Goal: Find specific page/section: Find specific page/section

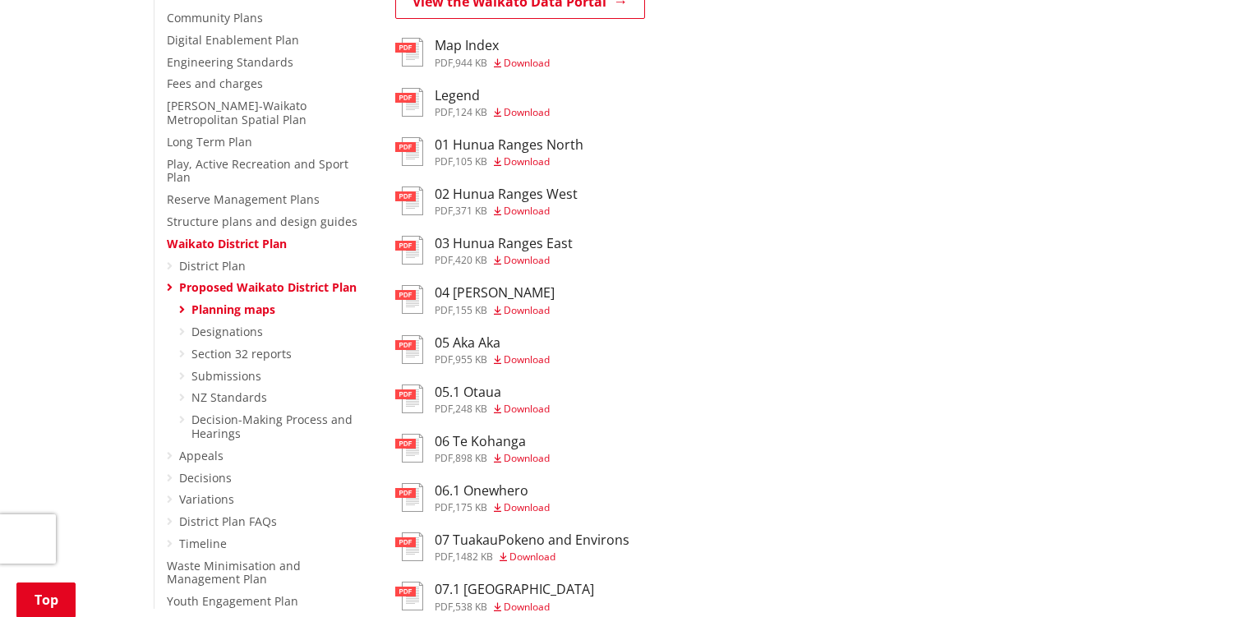
scroll to position [247, 0]
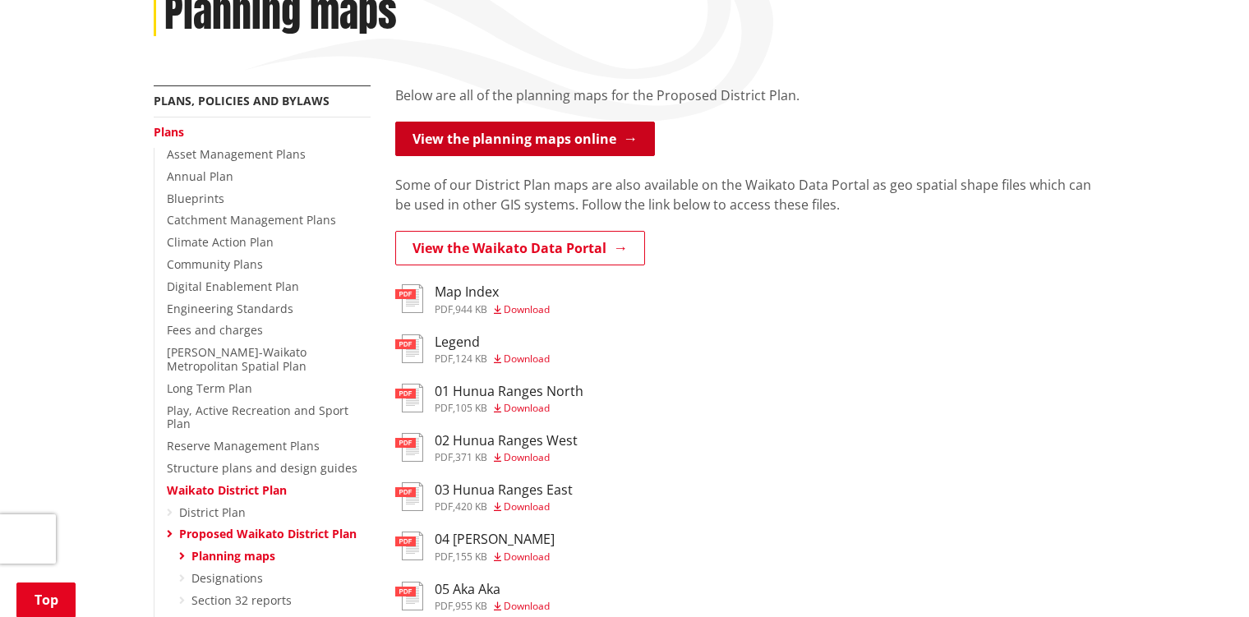
click at [516, 145] on link "View the planning maps online" at bounding box center [525, 139] width 260 height 35
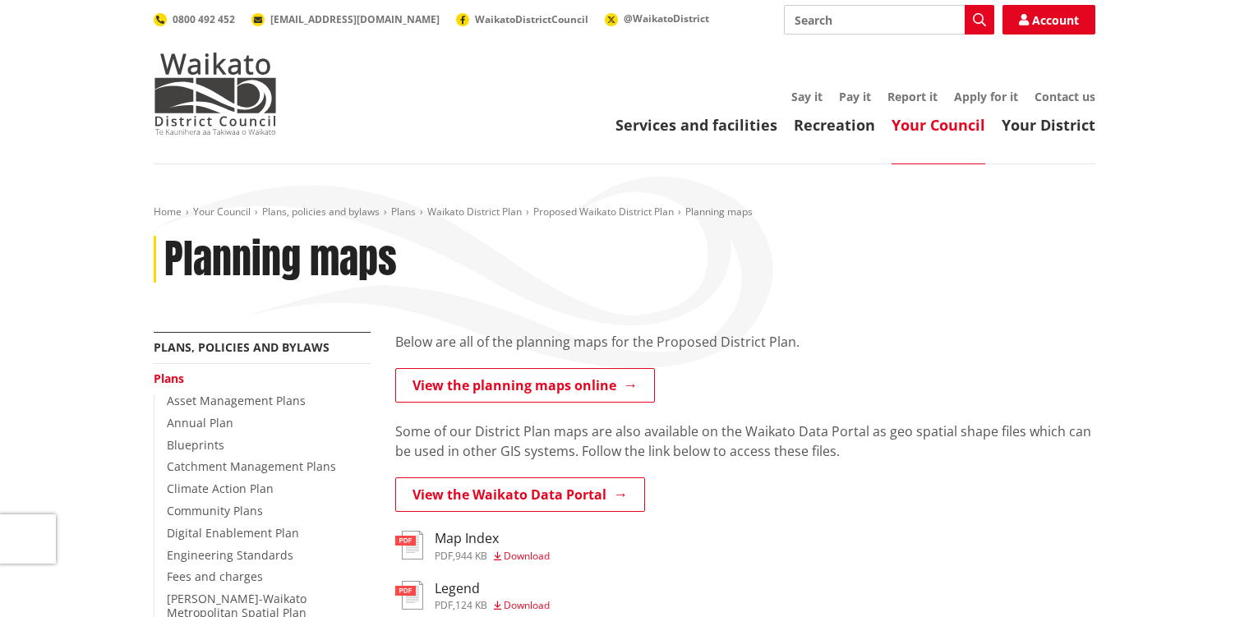
scroll to position [247, 0]
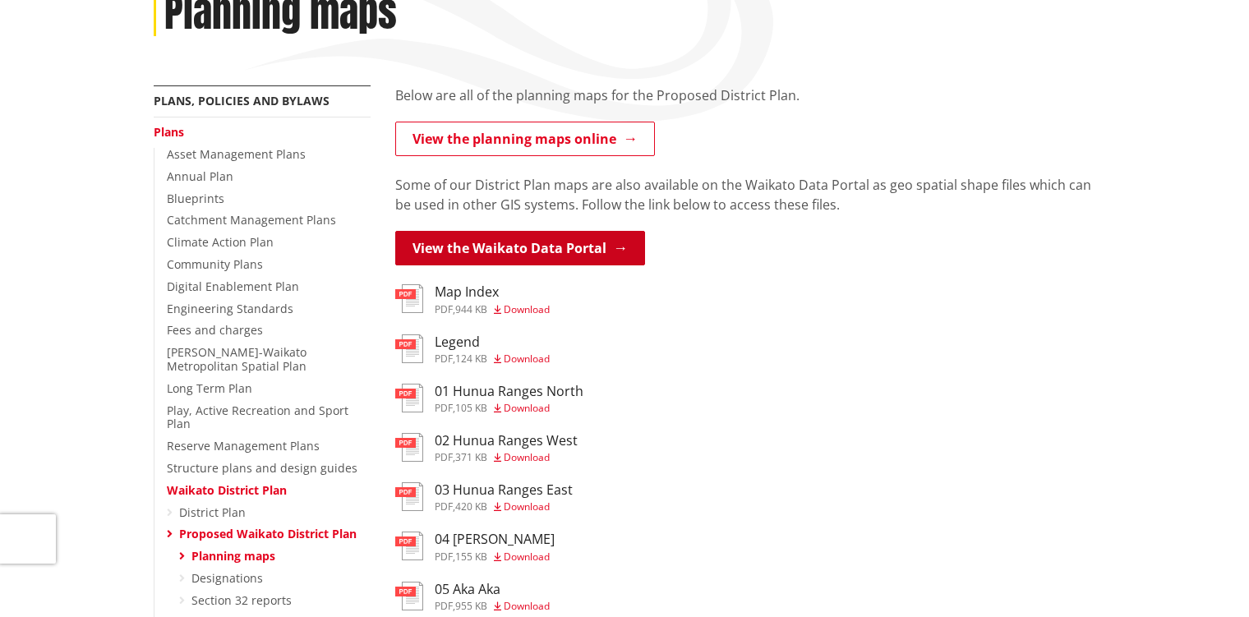
click at [505, 251] on link "View the Waikato Data Portal" at bounding box center [520, 248] width 250 height 35
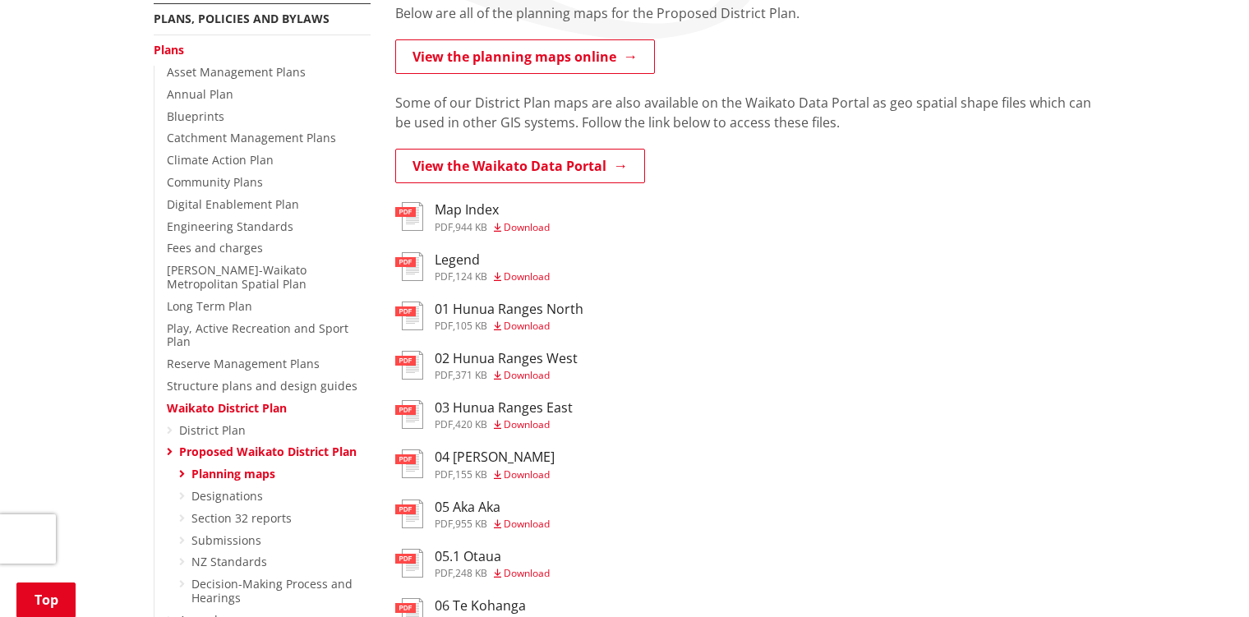
scroll to position [247, 0]
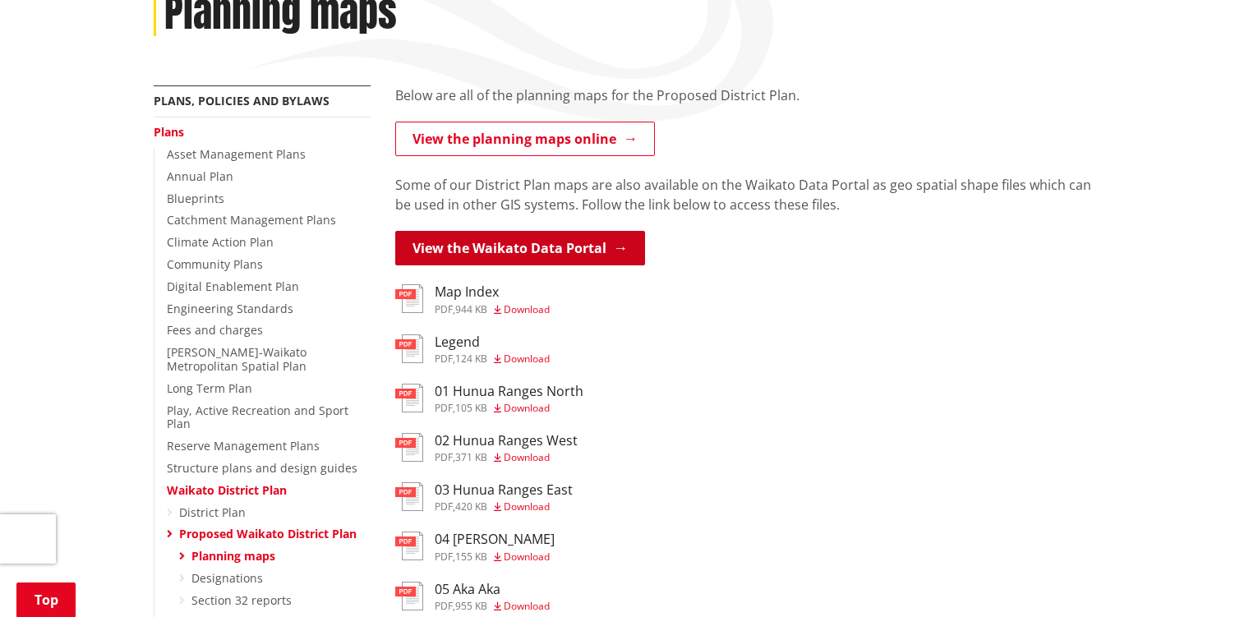
click at [539, 240] on link "View the Waikato Data Portal" at bounding box center [520, 248] width 250 height 35
